Goal: Task Accomplishment & Management: Use online tool/utility

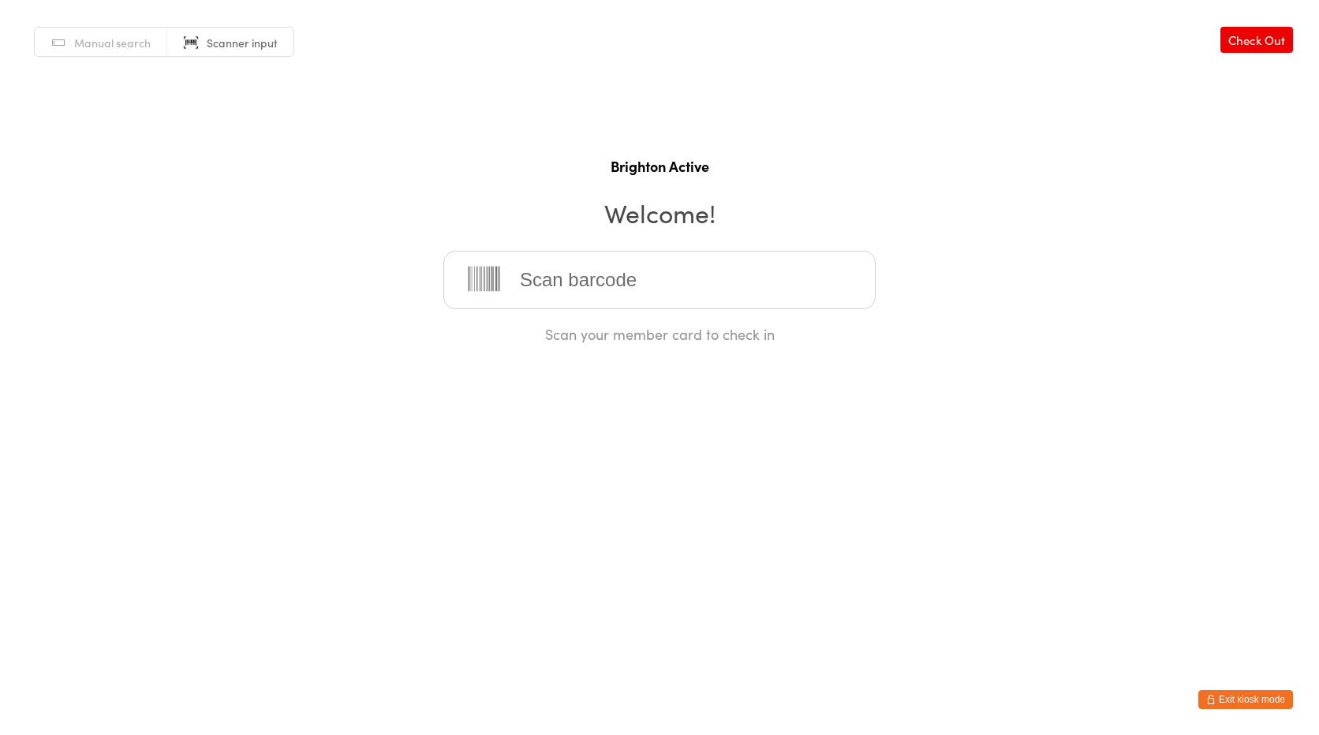
click at [569, 299] on input "search" at bounding box center [659, 280] width 432 height 58
click at [1219, 696] on button "Exit kiosk mode" at bounding box center [1245, 699] width 95 height 19
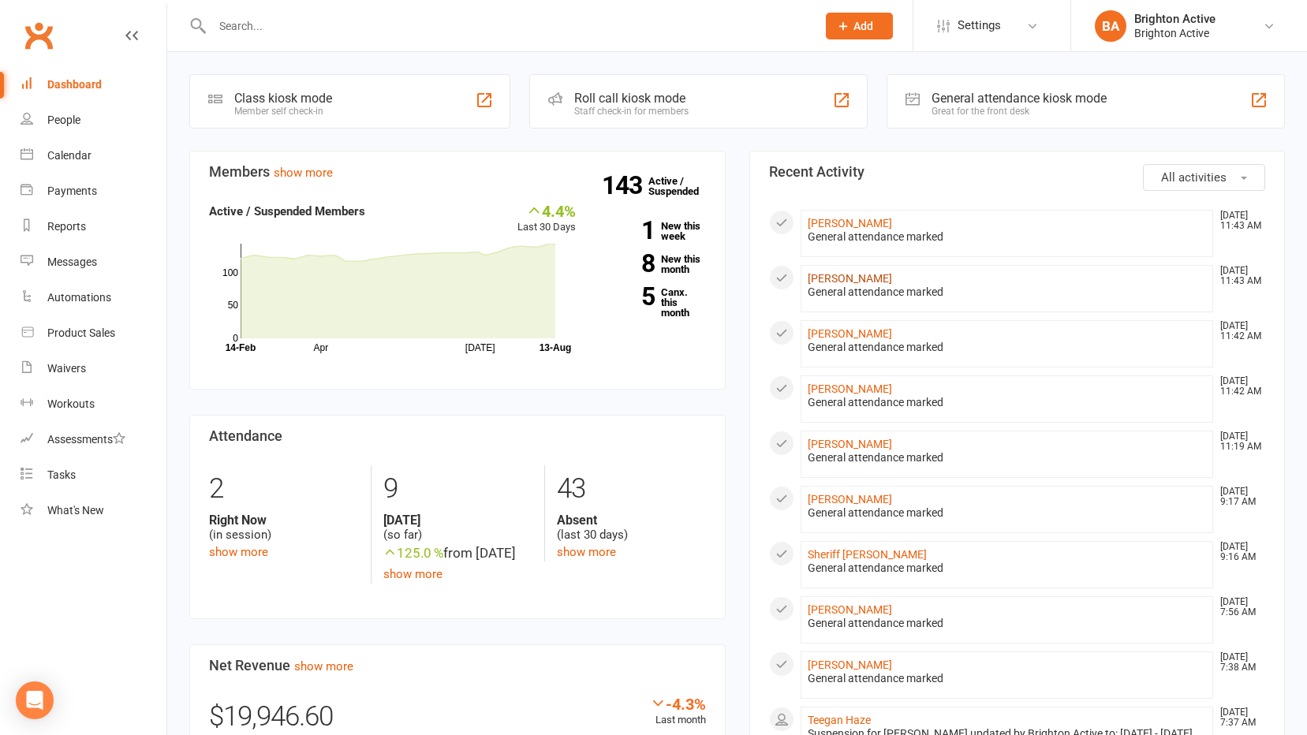
click at [849, 282] on link "[PERSON_NAME]" at bounding box center [850, 278] width 84 height 13
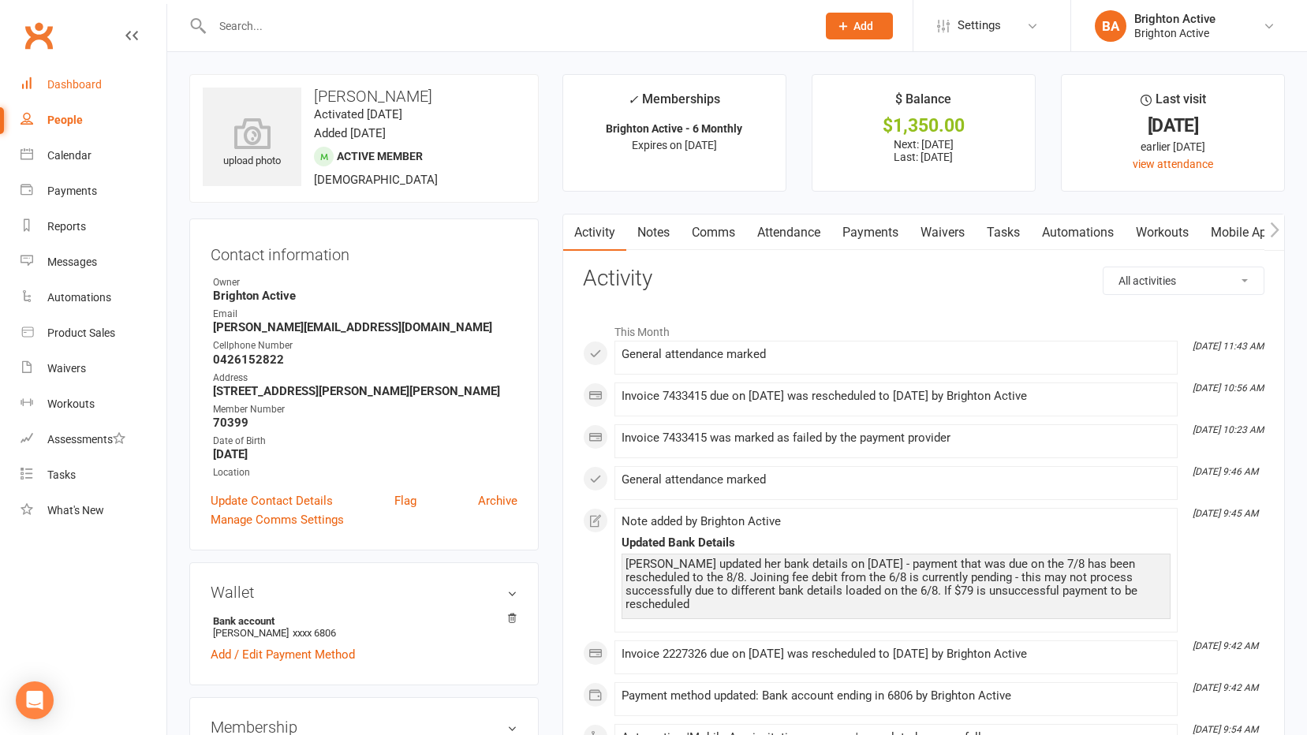
click at [50, 85] on div "Dashboard" at bounding box center [74, 84] width 54 height 13
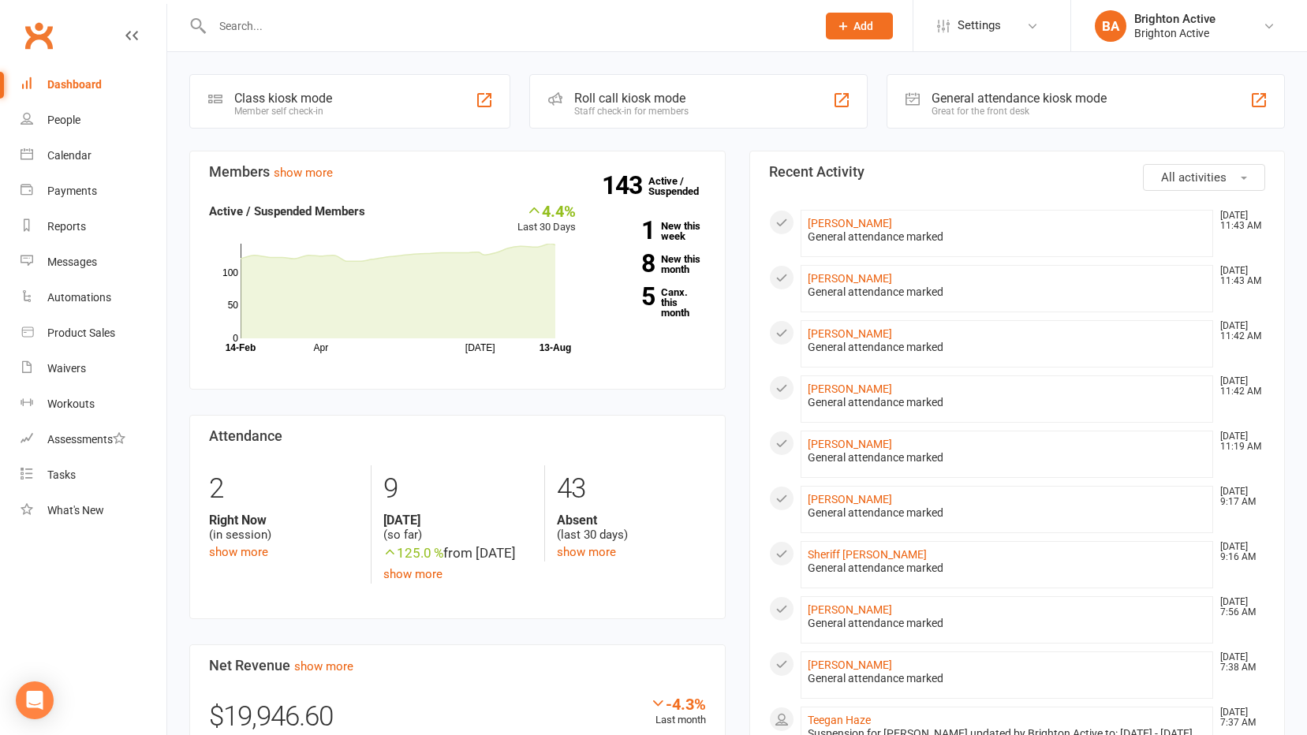
click at [964, 116] on div "Great for the front desk" at bounding box center [1018, 111] width 175 height 11
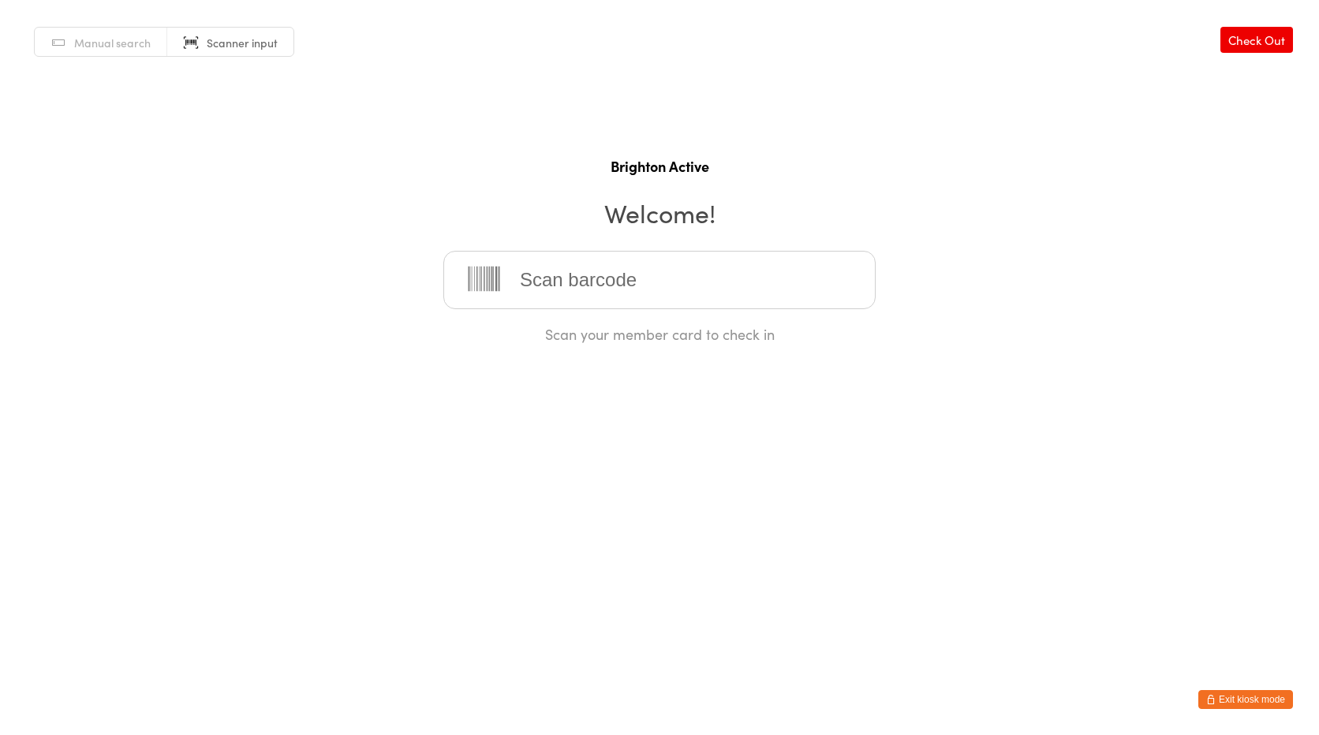
click at [494, 278] on icon at bounding box center [484, 280] width 42 height 32
click at [513, 274] on input "search" at bounding box center [659, 280] width 432 height 58
click at [582, 303] on input "search" at bounding box center [659, 280] width 432 height 58
click at [583, 285] on input "search" at bounding box center [659, 280] width 432 height 58
type input "70065"
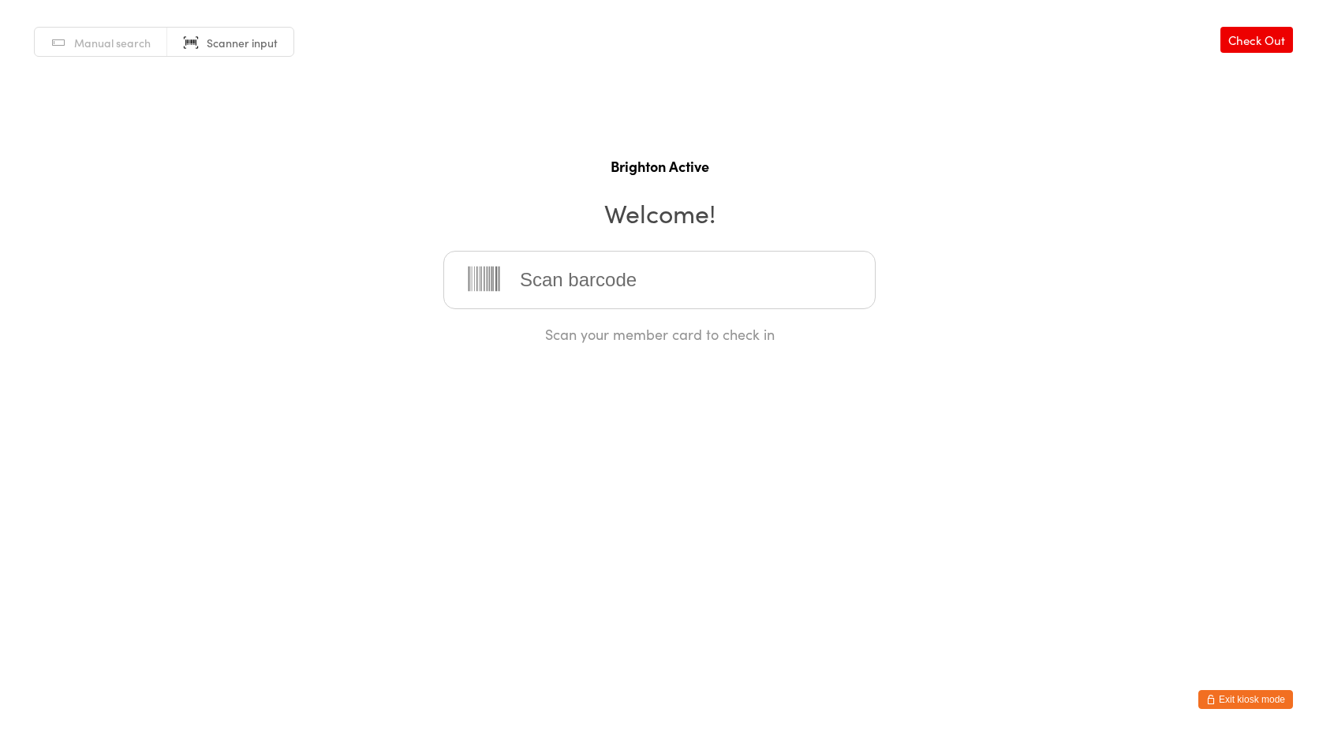
click at [1249, 695] on button "Exit kiosk mode" at bounding box center [1245, 699] width 95 height 19
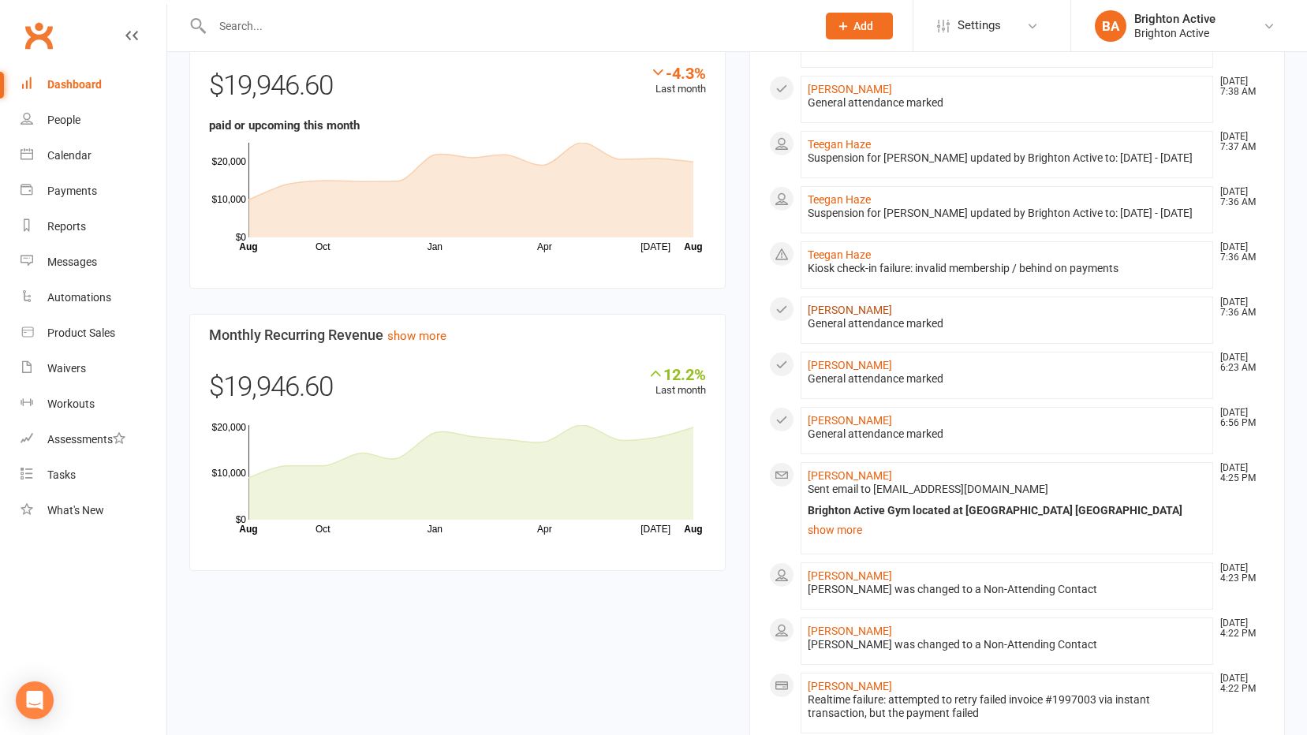
scroll to position [782, 0]
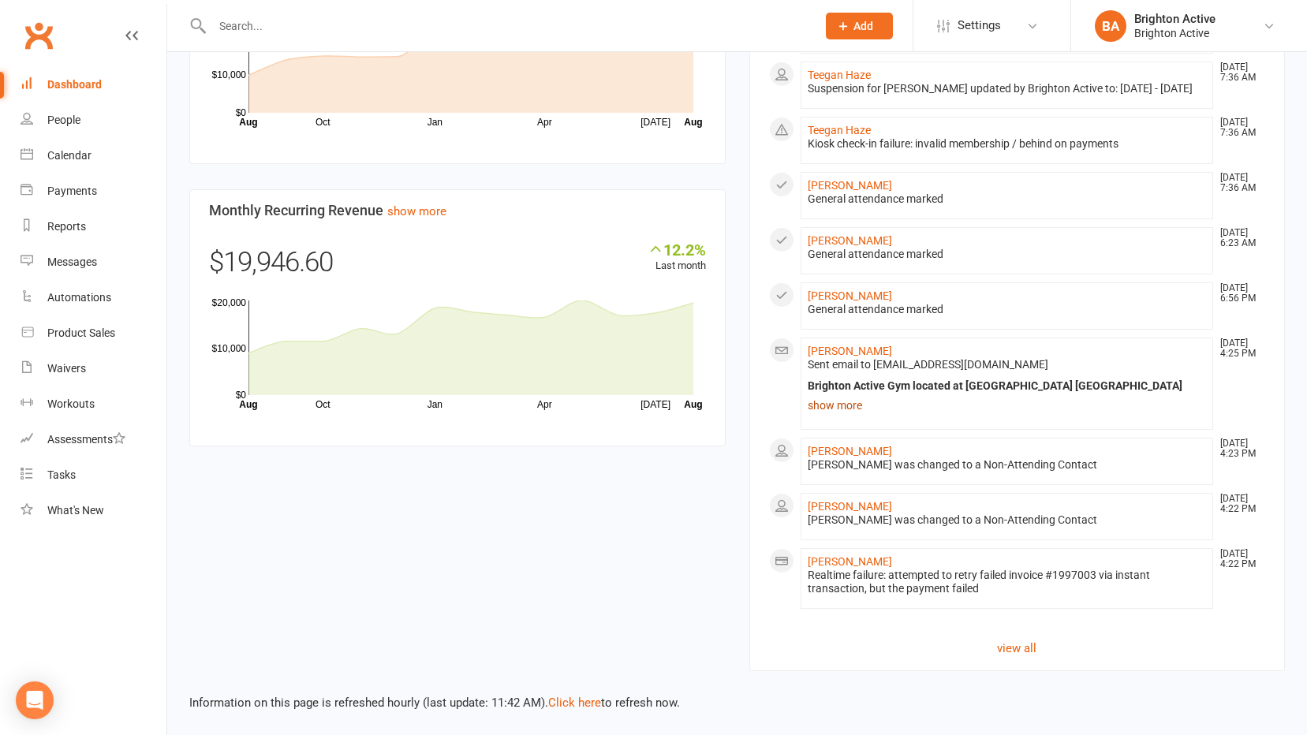
click at [837, 402] on link "show more" at bounding box center [1007, 405] width 399 height 22
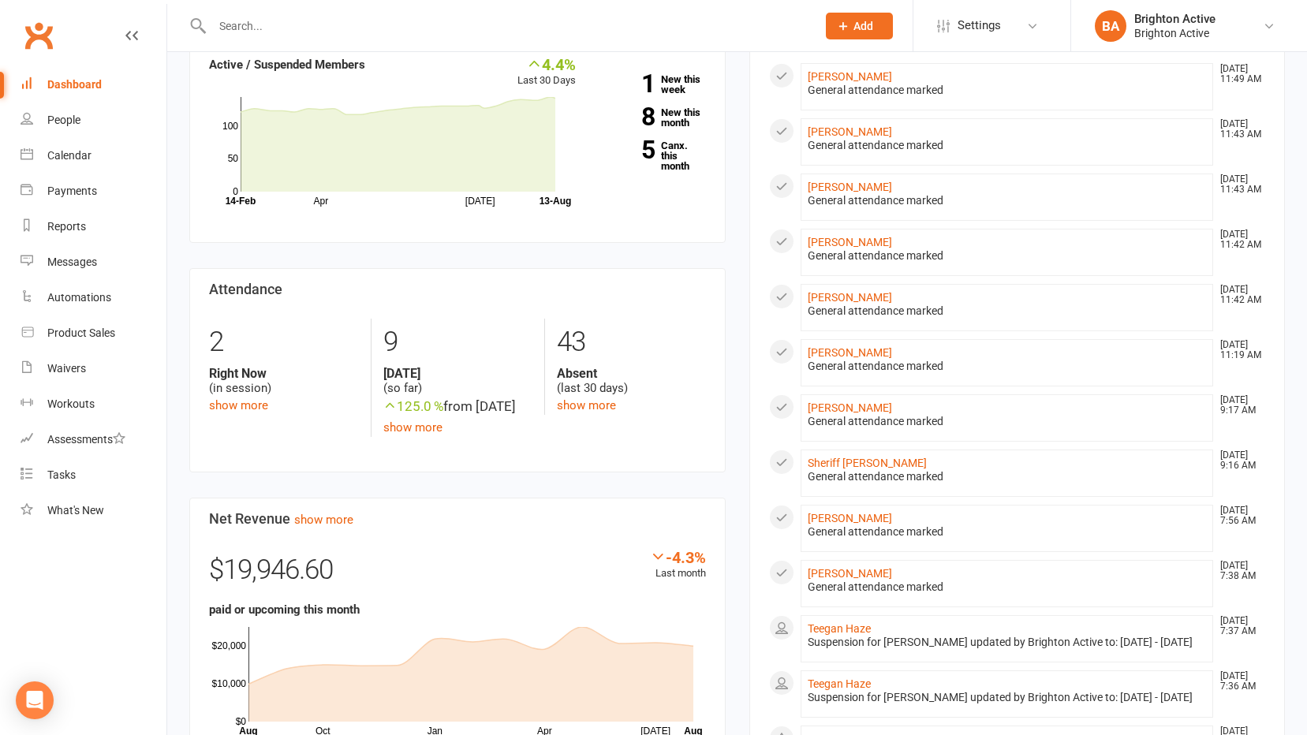
scroll to position [0, 0]
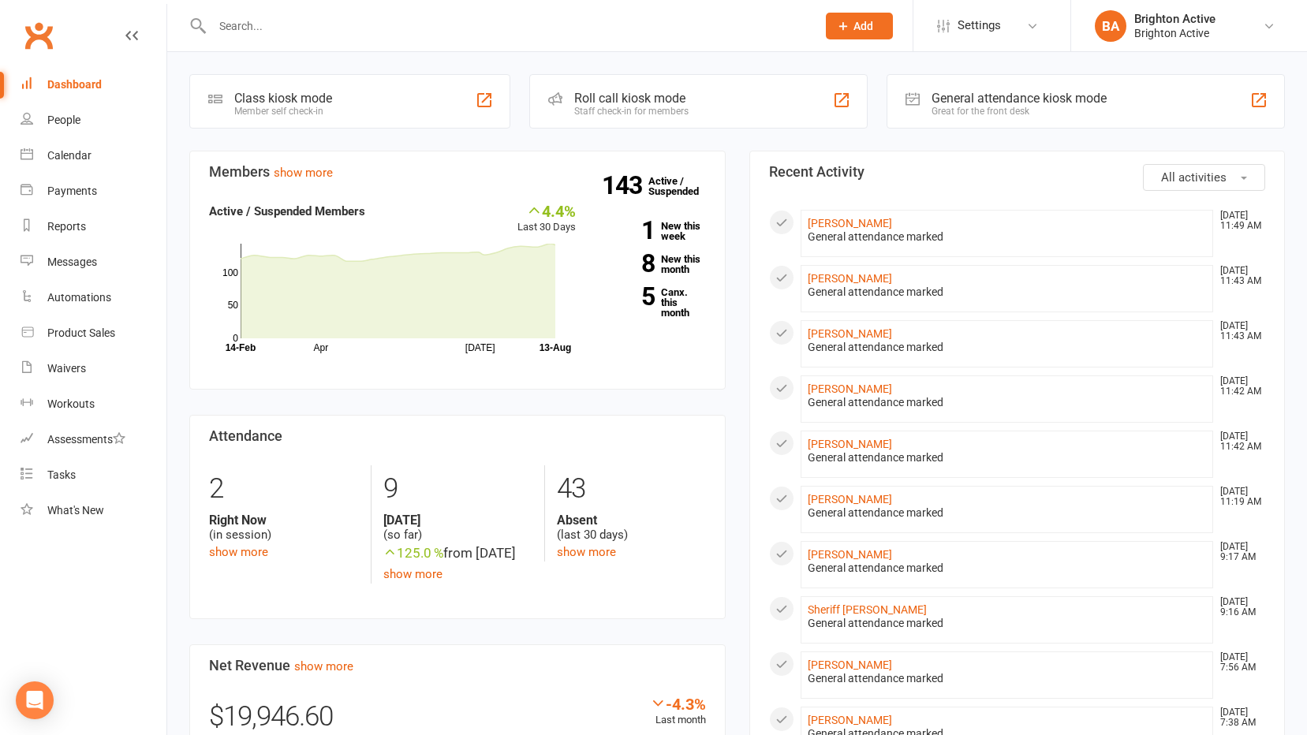
click at [961, 110] on div "Great for the front desk" at bounding box center [1018, 111] width 175 height 11
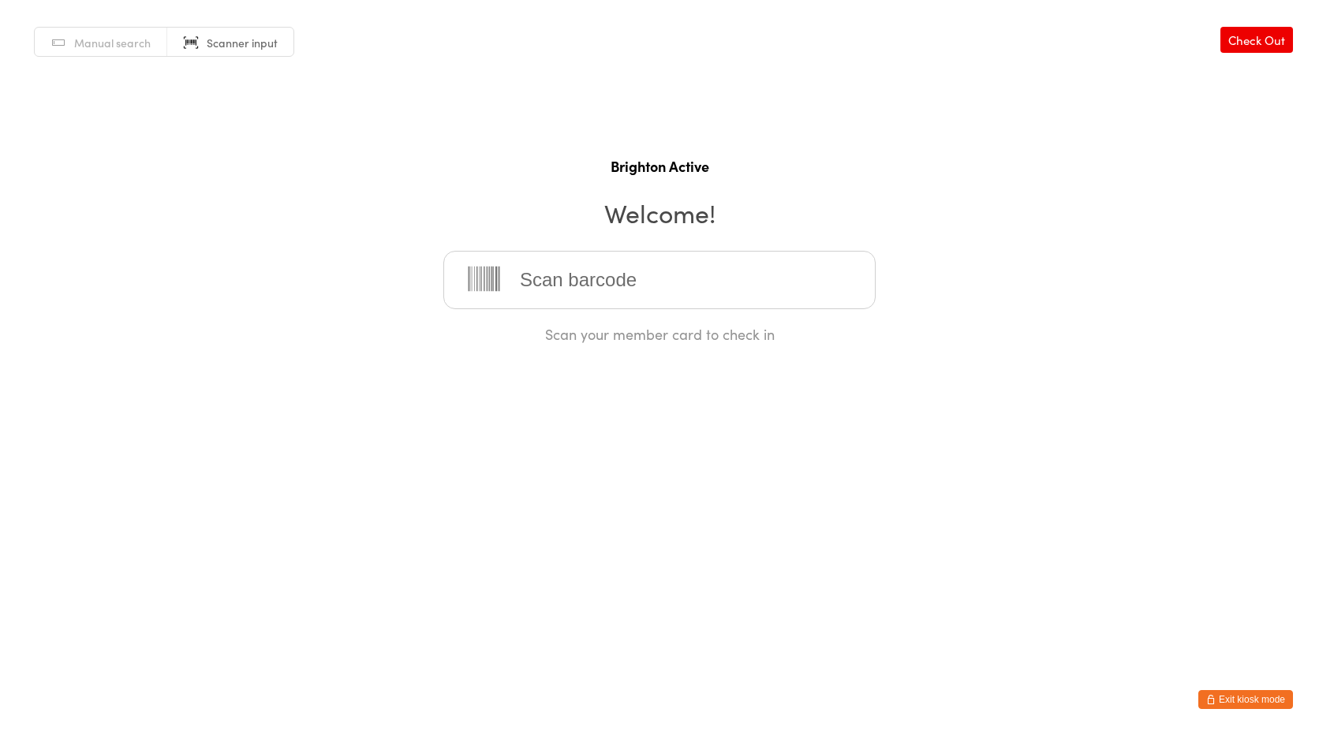
click at [1080, 264] on div "Manual search Scanner input Check Out Brighton Active Welcome! Scan your member…" at bounding box center [659, 172] width 1319 height 344
click at [595, 296] on input "search" at bounding box center [659, 280] width 432 height 58
click at [763, 456] on html "You have now entered Kiosk Mode. Members will be able to check themselves in us…" at bounding box center [659, 367] width 1319 height 735
click at [506, 266] on input "search" at bounding box center [659, 280] width 432 height 58
click at [528, 308] on input "search" at bounding box center [659, 280] width 432 height 58
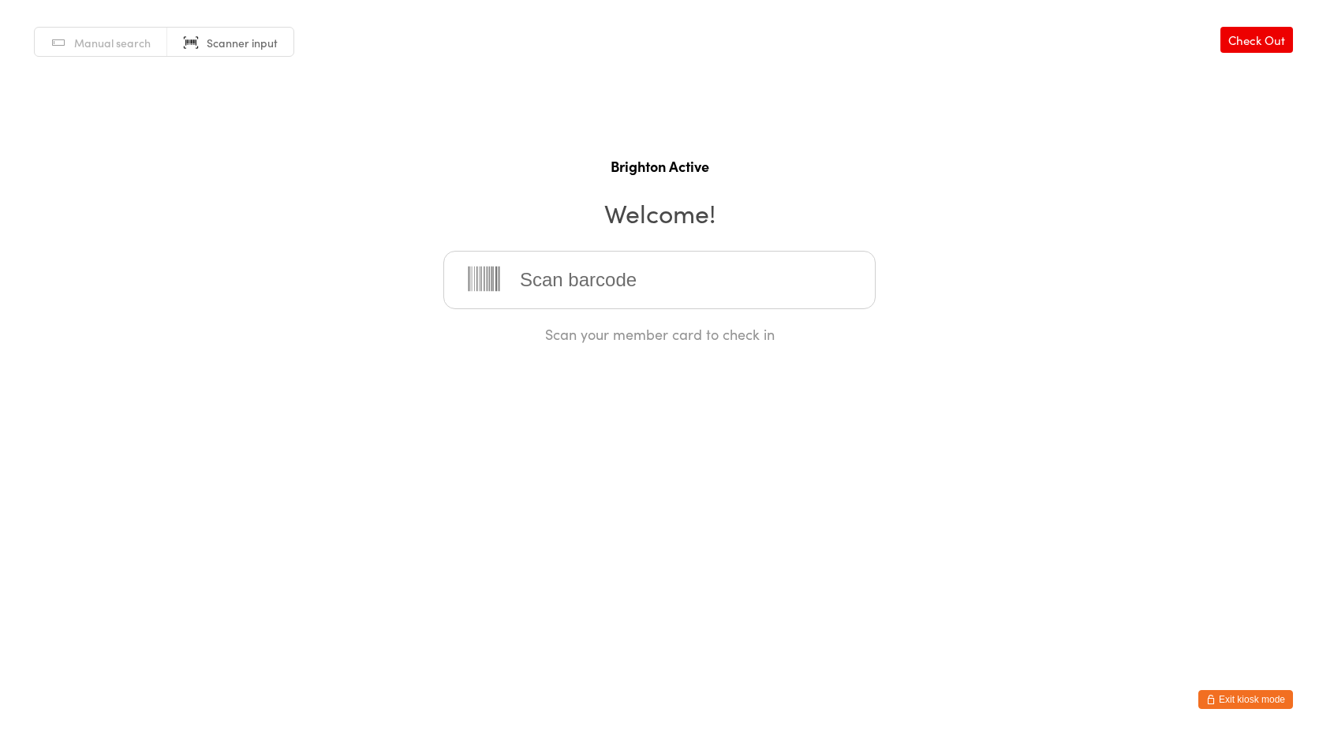
click at [590, 287] on input "search" at bounding box center [659, 280] width 432 height 58
click at [623, 302] on input "search" at bounding box center [659, 280] width 432 height 58
click at [599, 297] on input "search" at bounding box center [659, 280] width 432 height 58
